Goal: Task Accomplishment & Management: Use online tool/utility

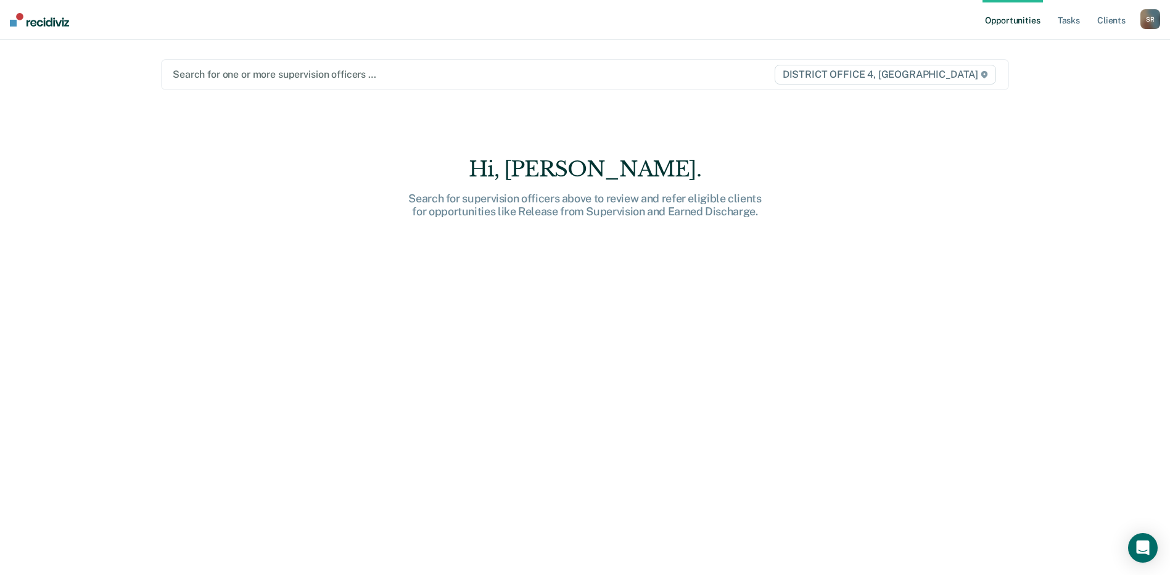
click at [322, 73] on div at bounding box center [461, 74] width 577 height 14
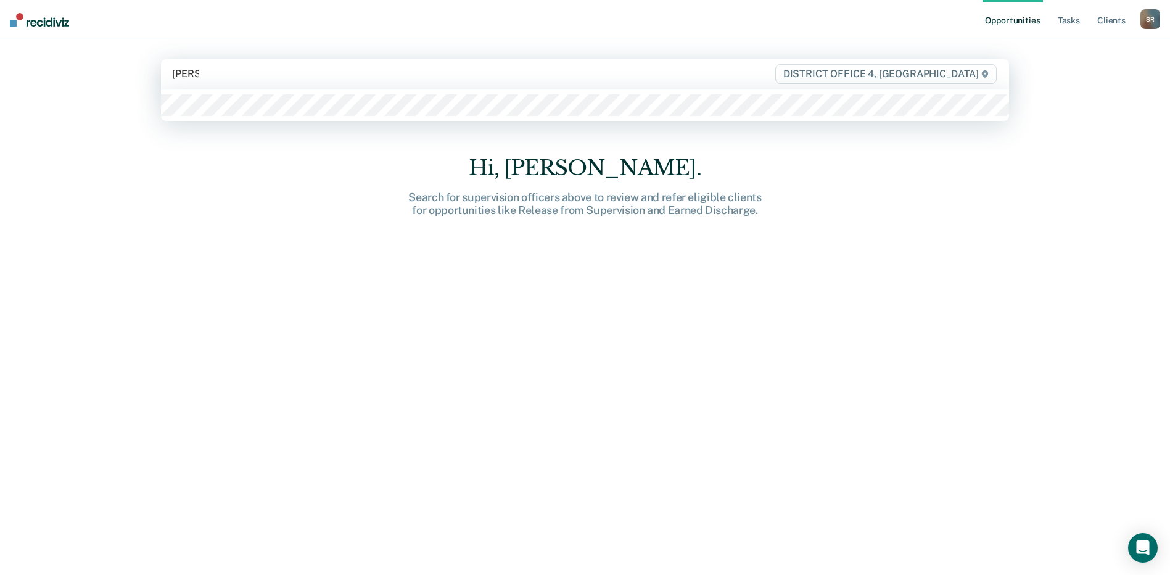
type input "[PERSON_NAME]"
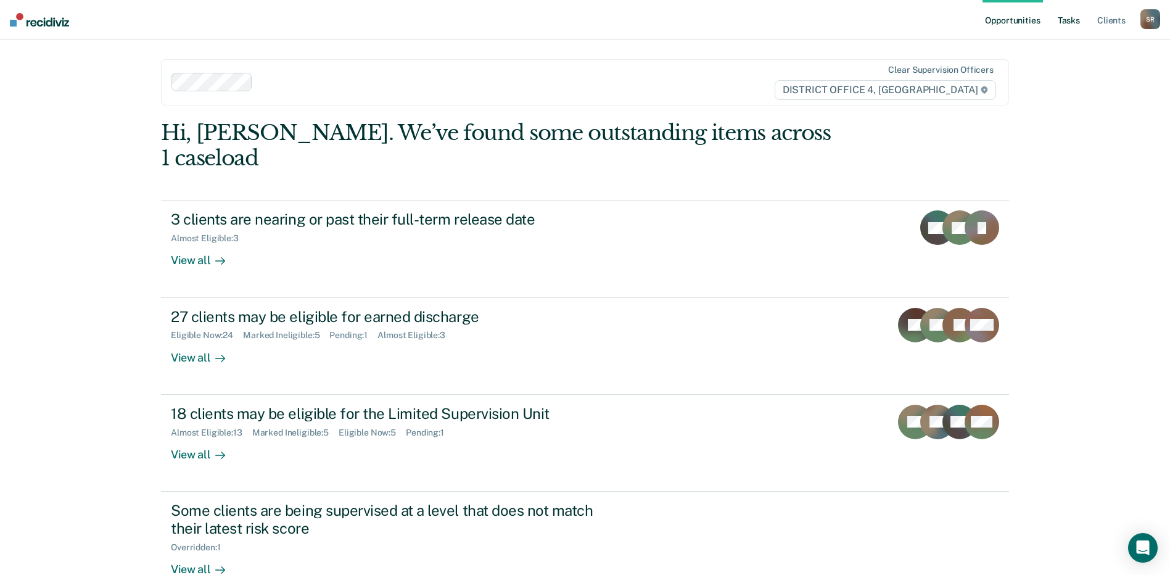
click at [1064, 14] on link "Tasks" at bounding box center [1069, 19] width 27 height 39
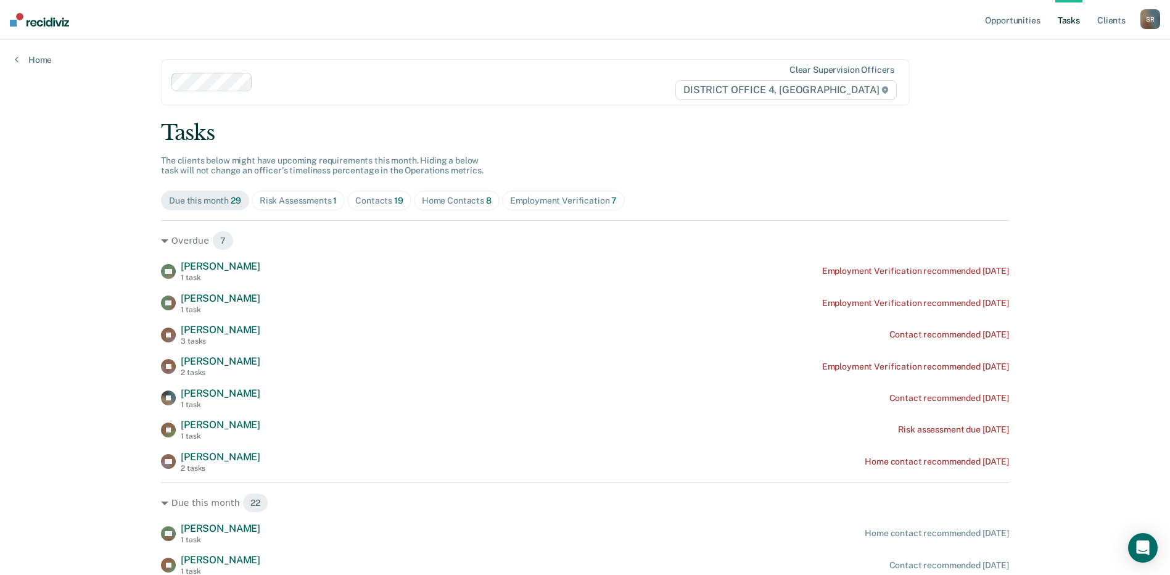
click at [471, 202] on div "Home Contacts 8" at bounding box center [457, 201] width 70 height 10
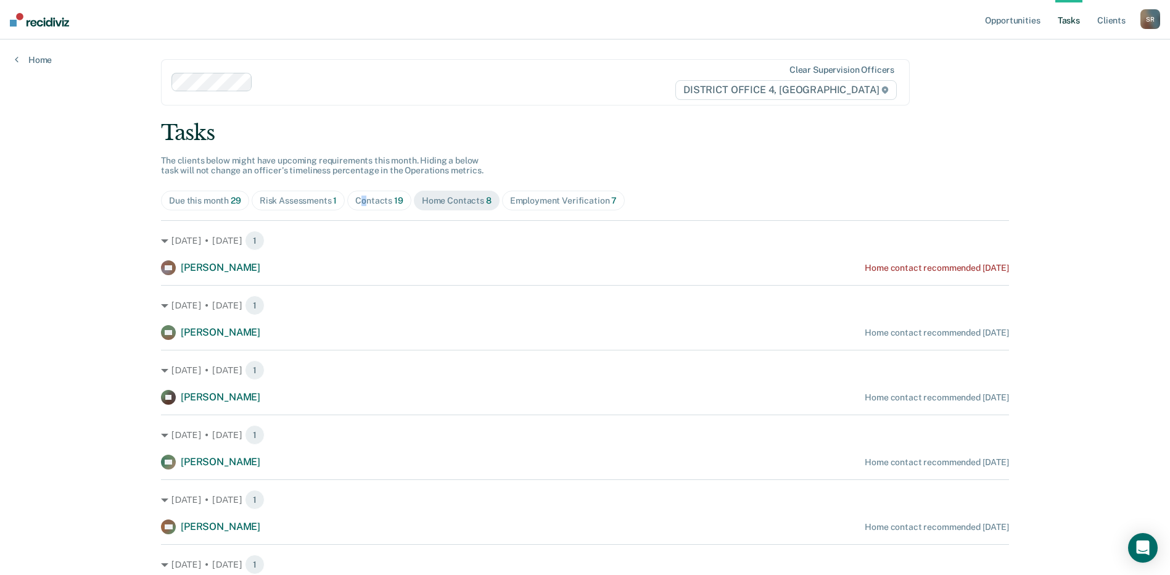
click at [362, 197] on div "Contacts 19" at bounding box center [379, 201] width 48 height 10
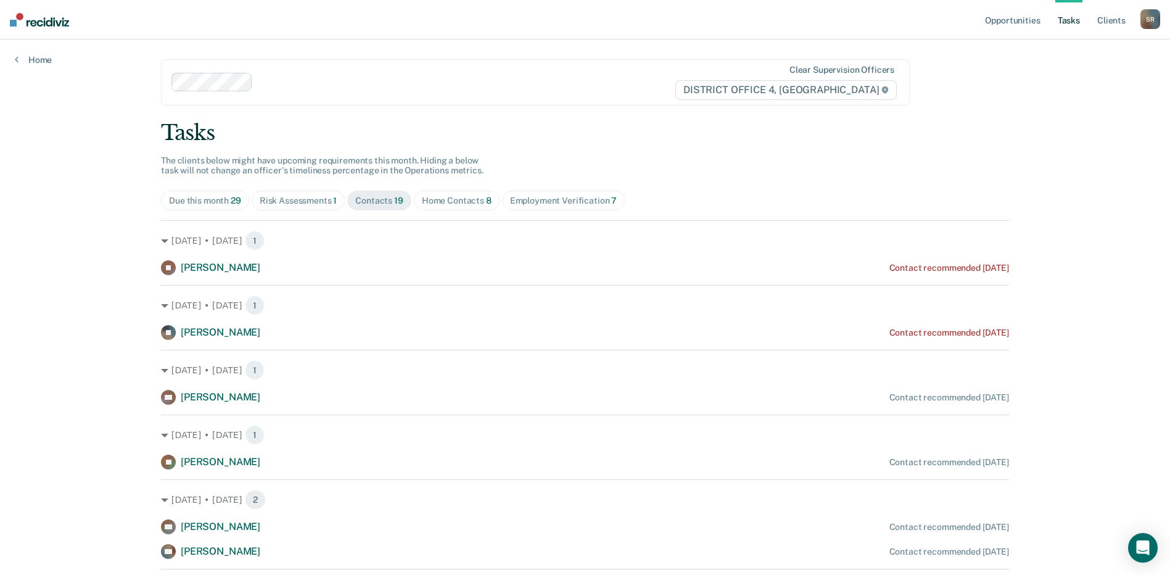
click at [292, 207] on span "Risk Assessments 1" at bounding box center [299, 201] width 94 height 20
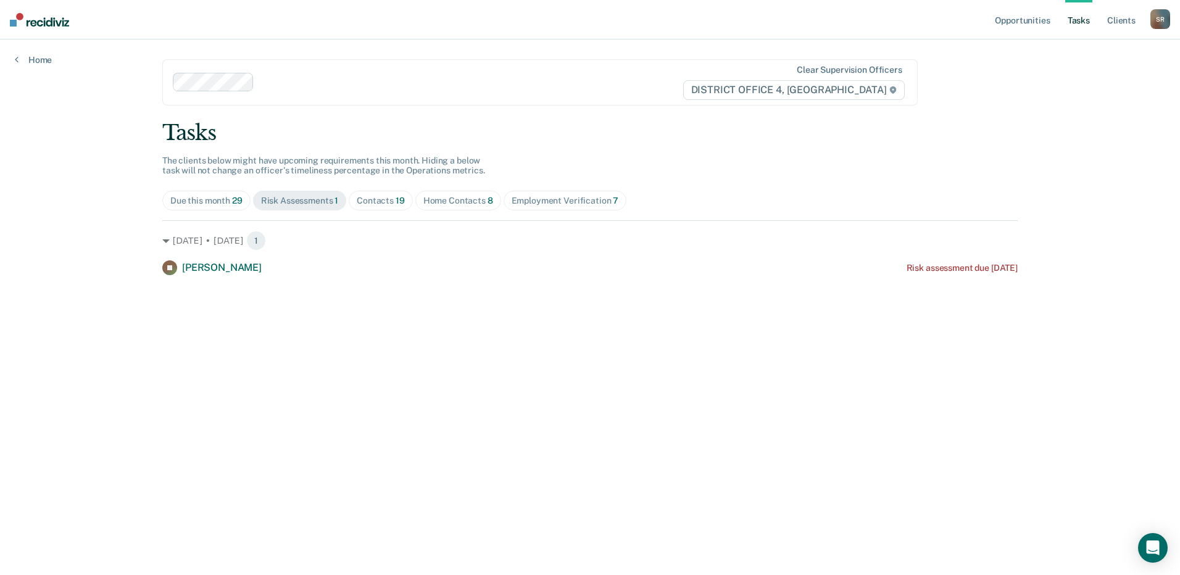
click at [215, 199] on div "Due this month 29" at bounding box center [206, 201] width 72 height 10
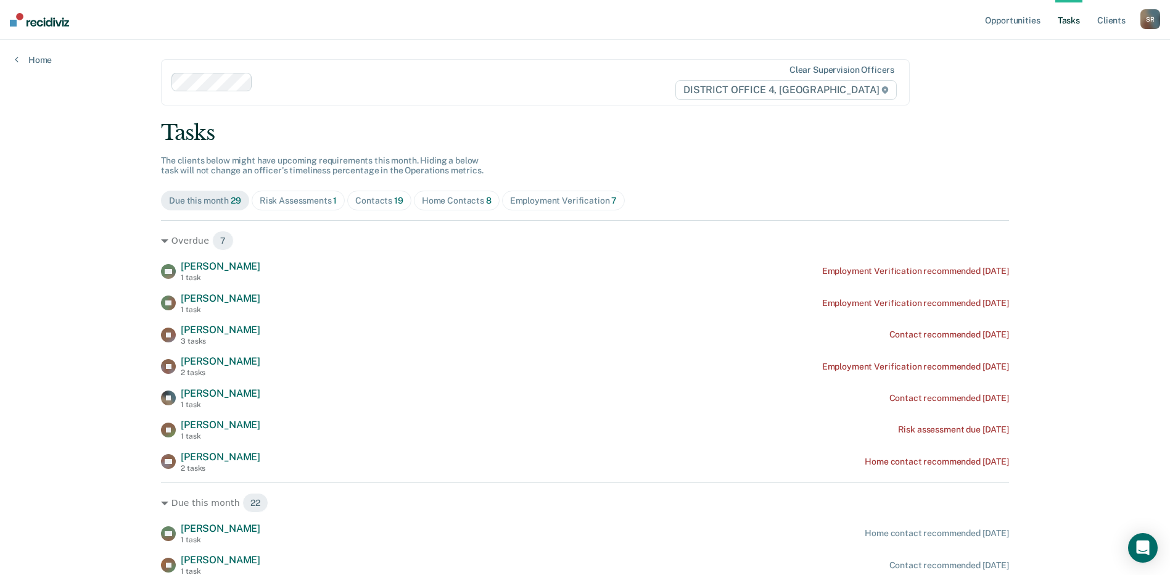
click at [294, 196] on div "Risk Assessments 1" at bounding box center [299, 201] width 78 height 10
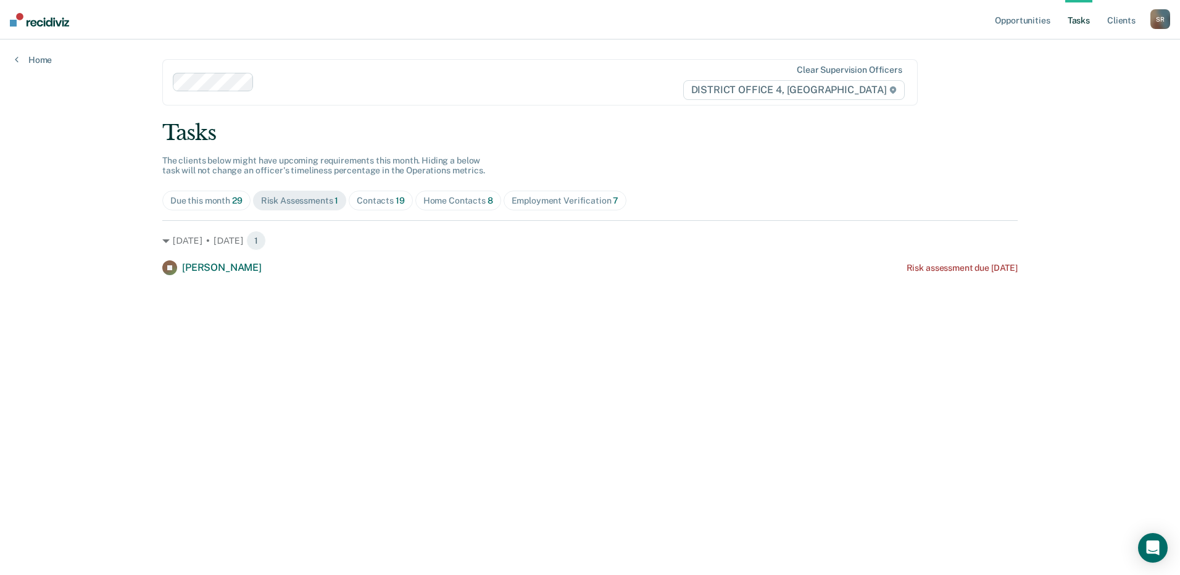
click at [385, 191] on span "Contacts 19" at bounding box center [381, 201] width 64 height 20
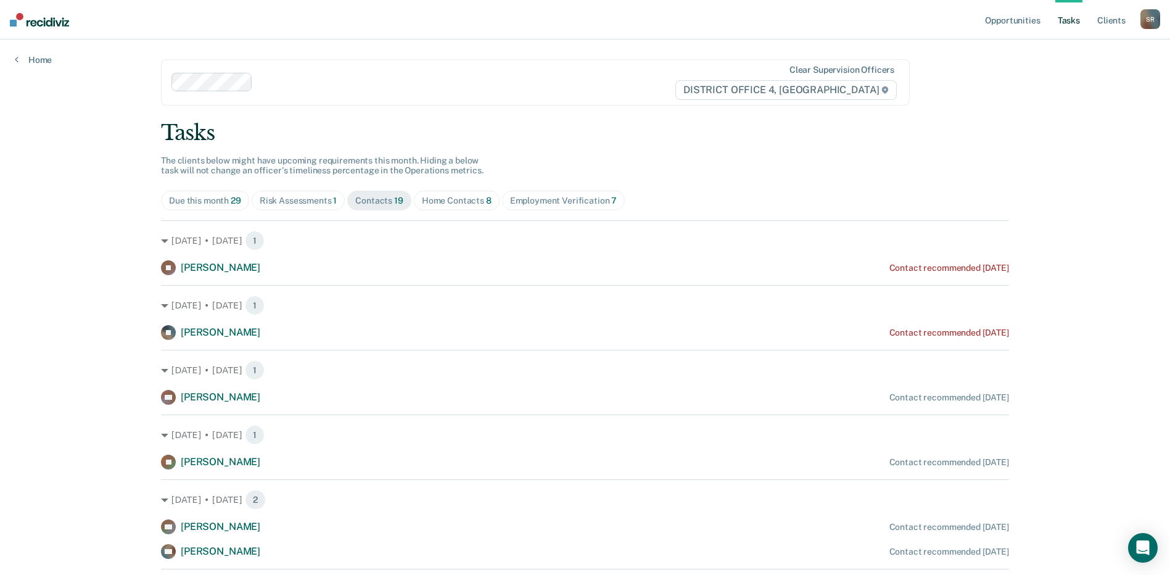
click at [444, 202] on div "Home Contacts 8" at bounding box center [457, 201] width 70 height 10
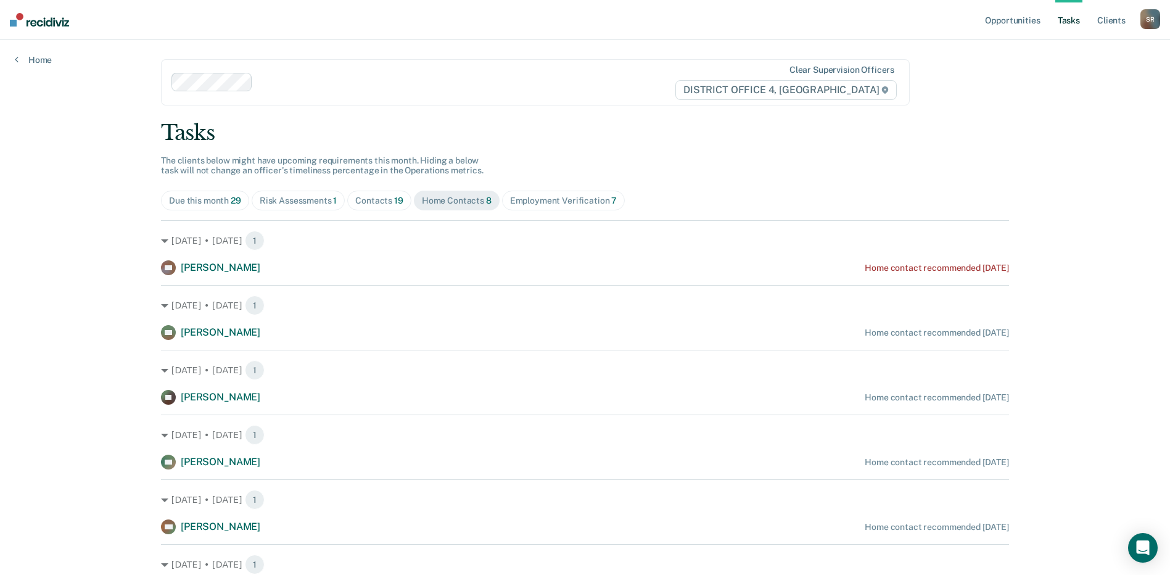
click at [371, 204] on div "Contacts 19" at bounding box center [379, 201] width 48 height 10
